Goal: Task Accomplishment & Management: Use online tool/utility

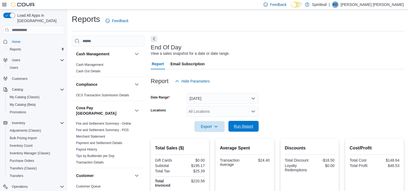
scroll to position [58, 0]
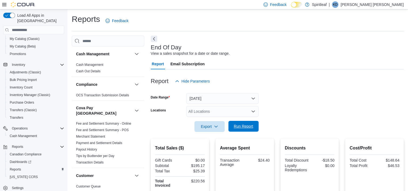
click at [245, 127] on span "Run Report" at bounding box center [243, 125] width 19 height 5
click at [244, 125] on span "Run Report" at bounding box center [243, 125] width 19 height 5
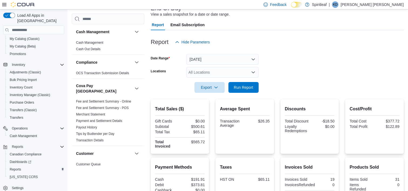
scroll to position [0, 0]
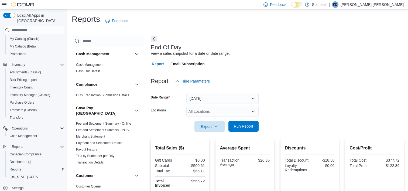
click at [244, 127] on span "Run Report" at bounding box center [243, 125] width 19 height 5
click at [242, 128] on span "Run Report" at bounding box center [243, 125] width 19 height 5
click at [243, 126] on span "Run Report" at bounding box center [243, 125] width 19 height 5
click at [242, 127] on span "Run Report" at bounding box center [243, 125] width 19 height 5
drag, startPoint x: 243, startPoint y: 126, endPoint x: 252, endPoint y: 119, distance: 12.1
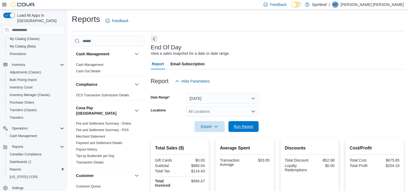
click at [243, 126] on span "Run Report" at bounding box center [243, 126] width 19 height 5
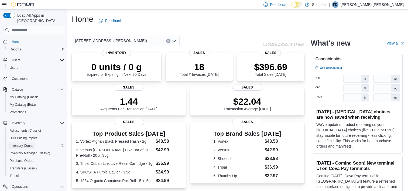
click at [19, 143] on span "Inventory Count" at bounding box center [21, 145] width 23 height 4
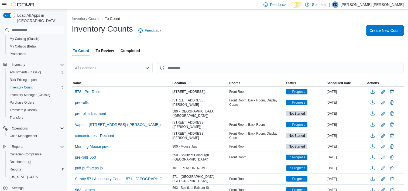
scroll to position [58, 0]
click at [15, 167] on span "Reports" at bounding box center [15, 169] width 11 height 4
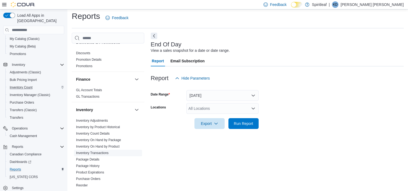
scroll to position [162, 0]
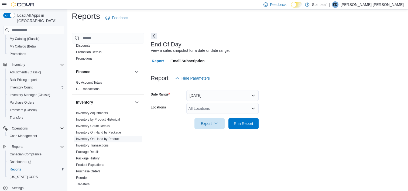
click at [99, 137] on link "Inventory On Hand by Product" at bounding box center [97, 139] width 43 height 4
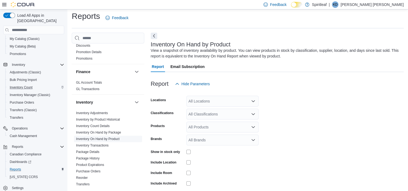
scroll to position [18, 0]
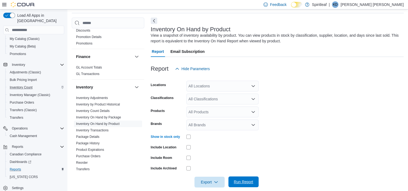
click at [247, 181] on span "Run Report" at bounding box center [243, 181] width 19 height 5
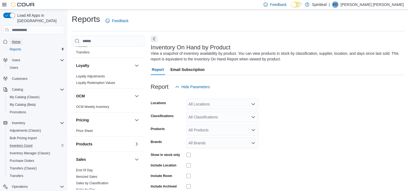
click at [15, 40] on span "Home" at bounding box center [16, 42] width 9 height 4
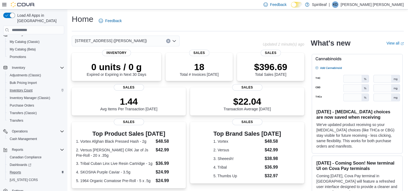
scroll to position [58, 0]
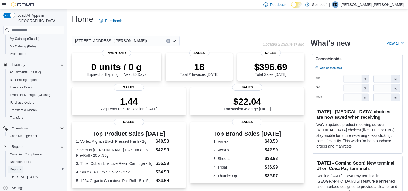
click at [18, 167] on span "Reports" at bounding box center [15, 169] width 11 height 4
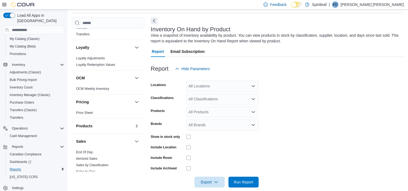
scroll to position [377, 0]
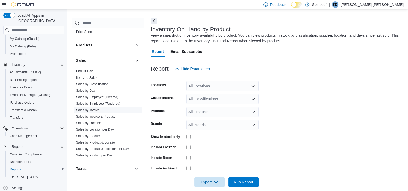
click at [93, 108] on link "Sales by Invoice" at bounding box center [87, 110] width 23 height 4
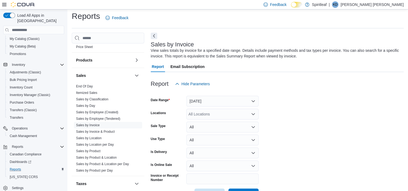
scroll to position [18, 0]
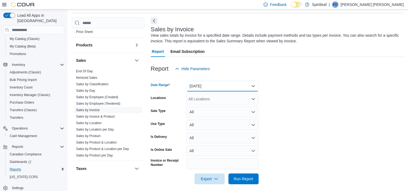
click at [251, 84] on button "Yesterday" at bounding box center [222, 86] width 72 height 11
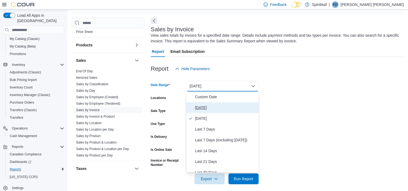
click at [198, 108] on span "[DATE]" at bounding box center [225, 107] width 61 height 6
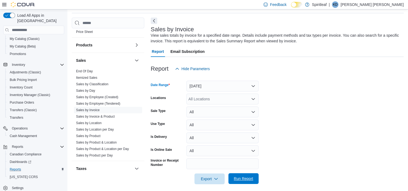
click at [239, 182] on span "Run Report" at bounding box center [244, 178] width 24 height 11
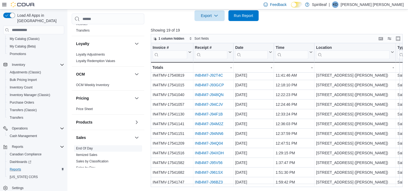
scroll to position [297, 0]
click at [85, 146] on link "End Of Day" at bounding box center [84, 148] width 17 height 4
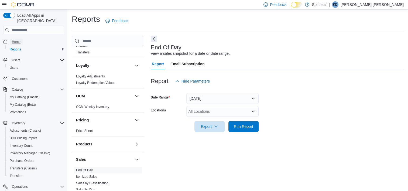
click at [18, 40] on span "Home" at bounding box center [16, 42] width 9 height 4
